Goal: Task Accomplishment & Management: Manage account settings

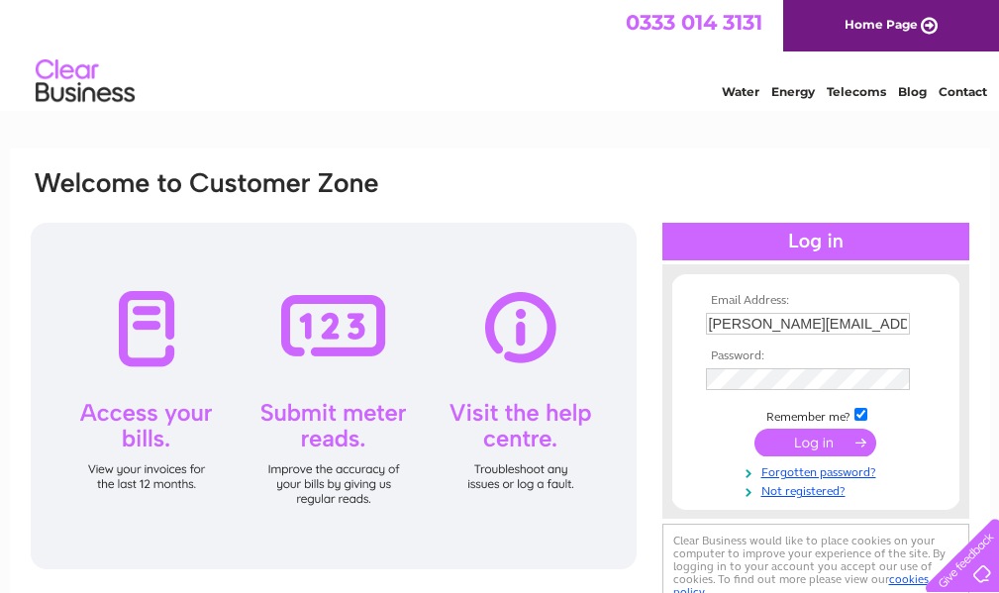
click at [823, 441] on input "submit" at bounding box center [815, 443] width 122 height 28
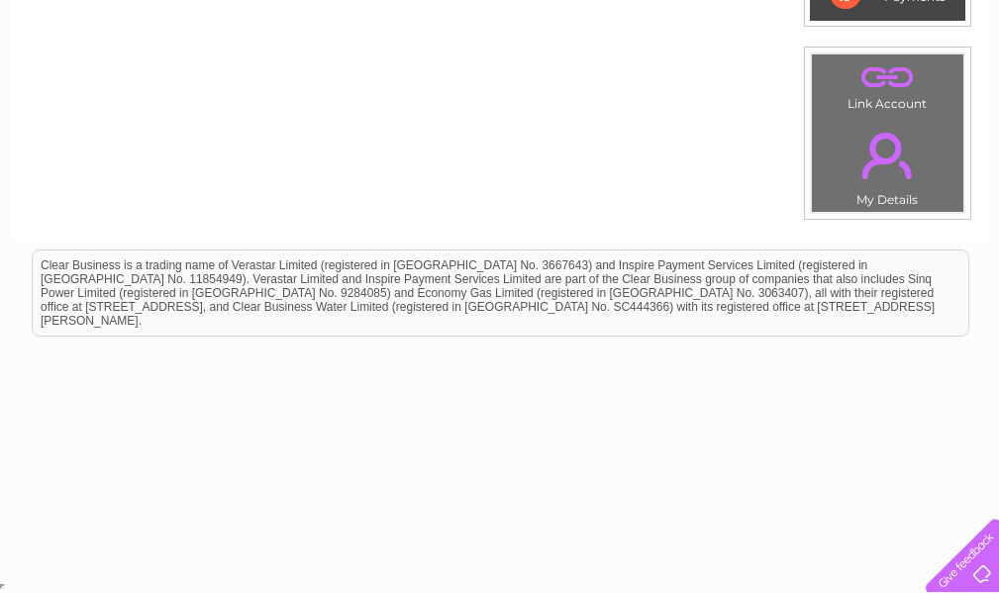
scroll to position [192, 0]
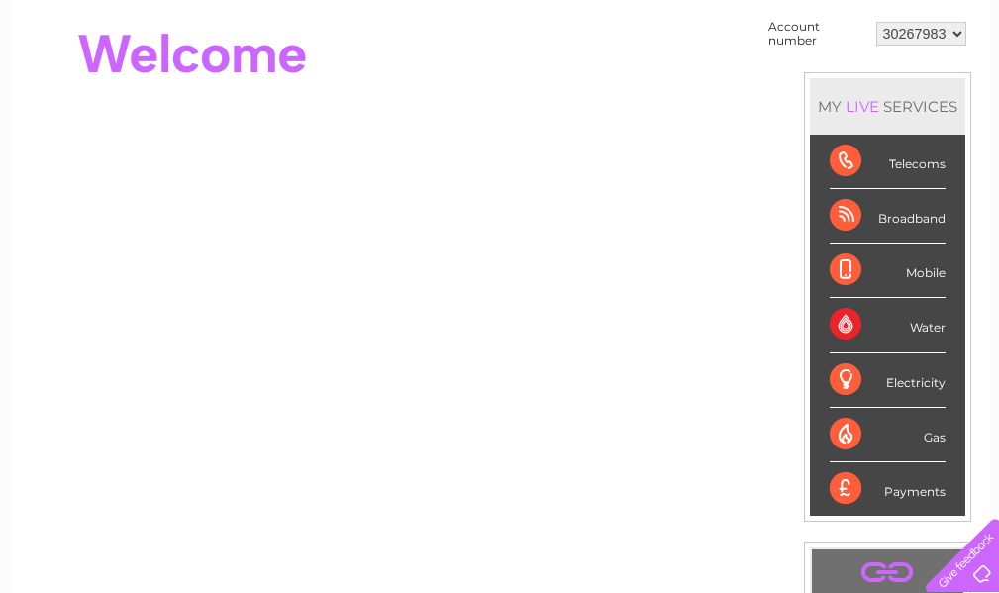
click at [853, 218] on div "Broadband" at bounding box center [888, 216] width 116 height 54
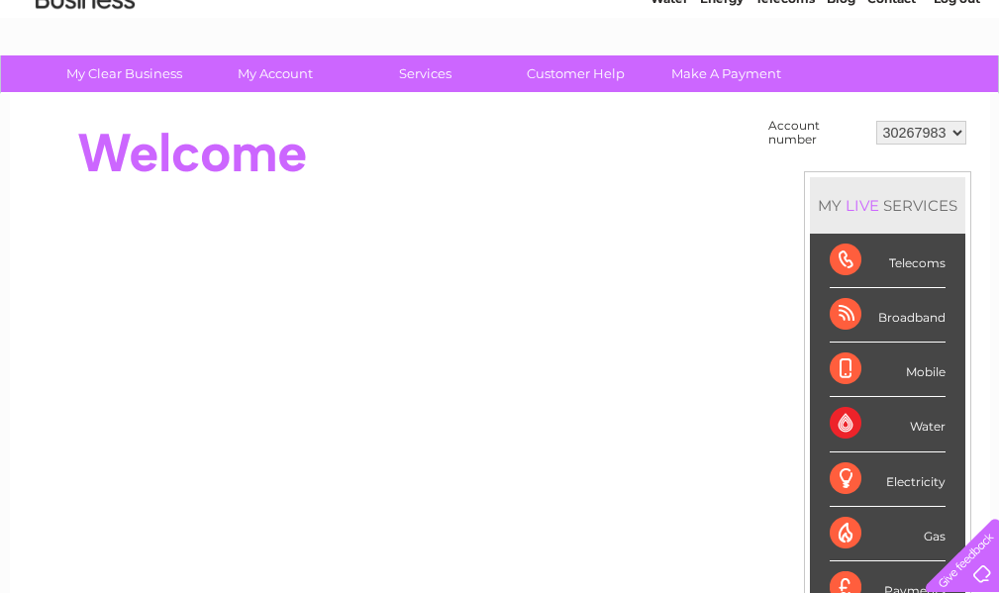
scroll to position [0, 0]
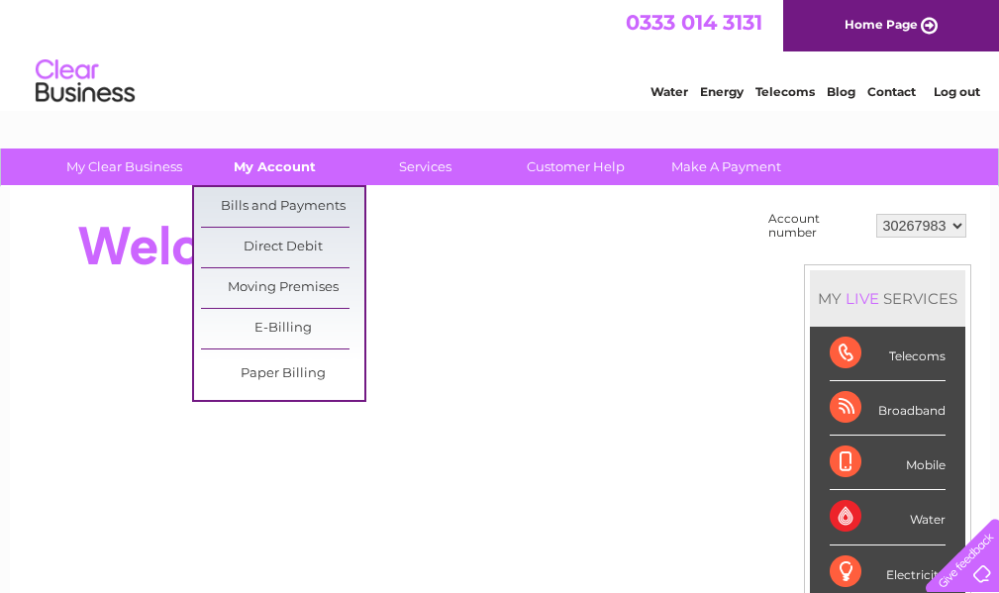
click at [284, 160] on link "My Account" at bounding box center [274, 166] width 163 height 37
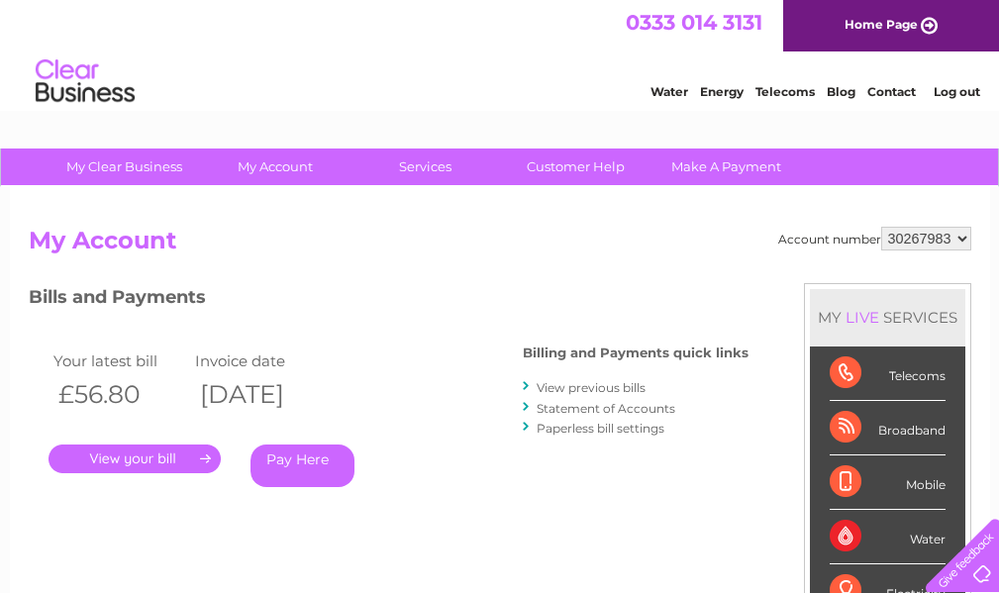
click at [158, 450] on link "." at bounding box center [135, 458] width 172 height 29
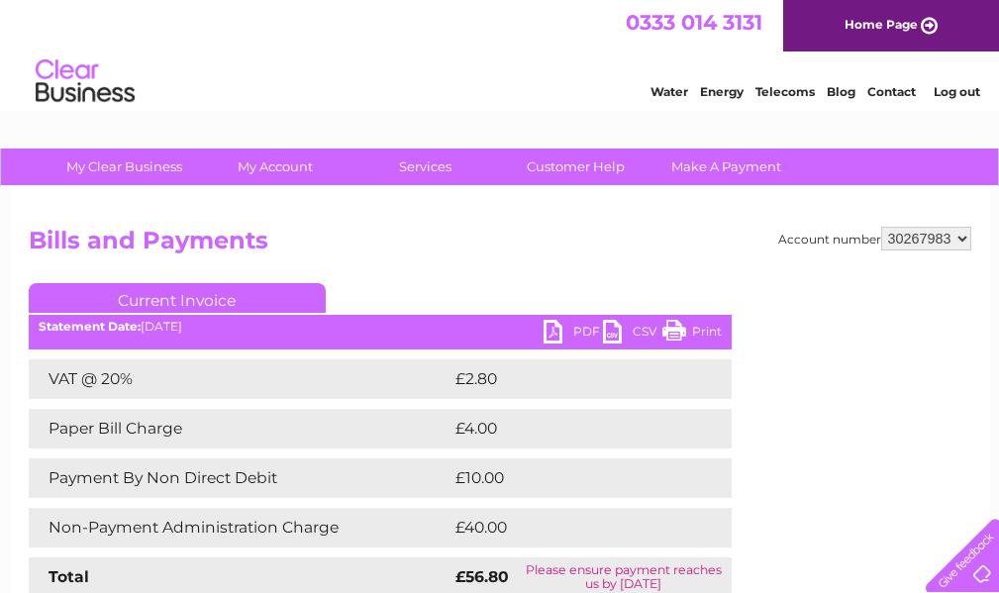
click at [544, 329] on link "PDF" at bounding box center [572, 334] width 59 height 29
